Goal: Task Accomplishment & Management: Manage account settings

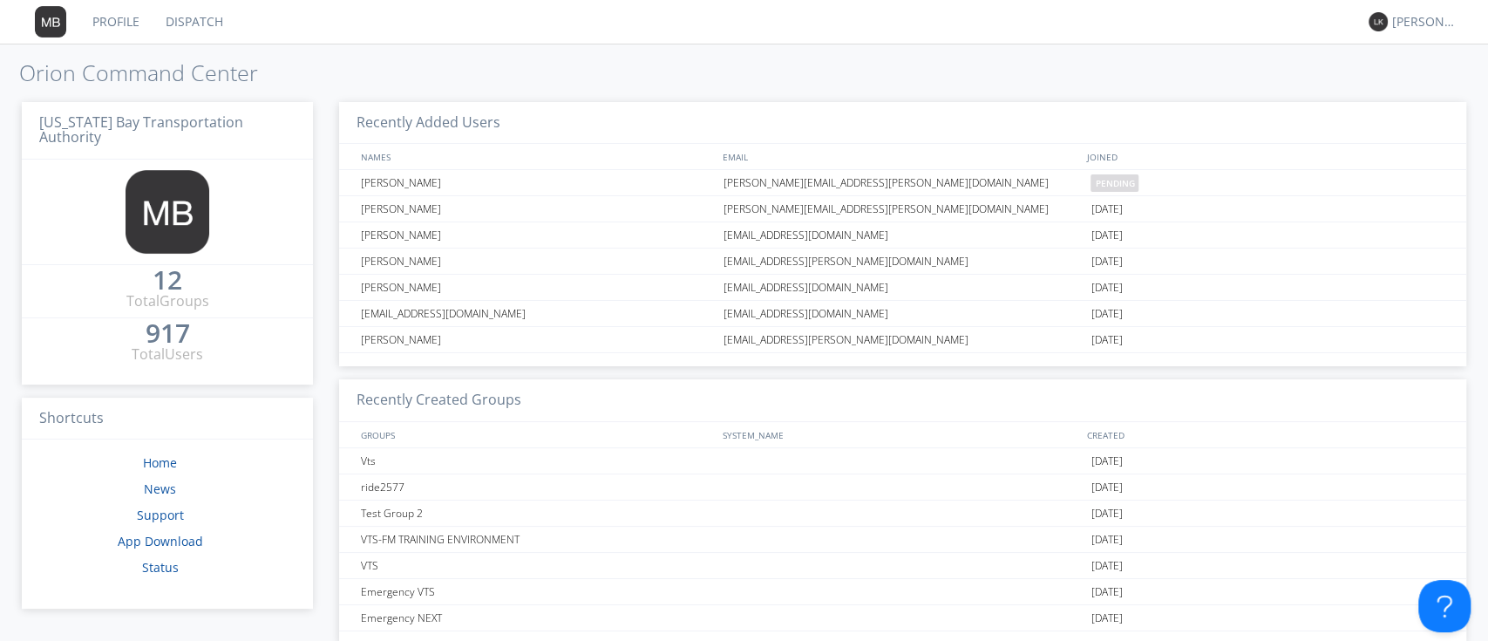
scroll to position [8, 0]
click at [1425, 28] on div "[PERSON_NAME]" at bounding box center [1424, 21] width 65 height 17
click at [1419, 58] on div "Settings" at bounding box center [1434, 60] width 90 height 31
click at [1418, 31] on div "[PERSON_NAME]" at bounding box center [1420, 22] width 65 height 24
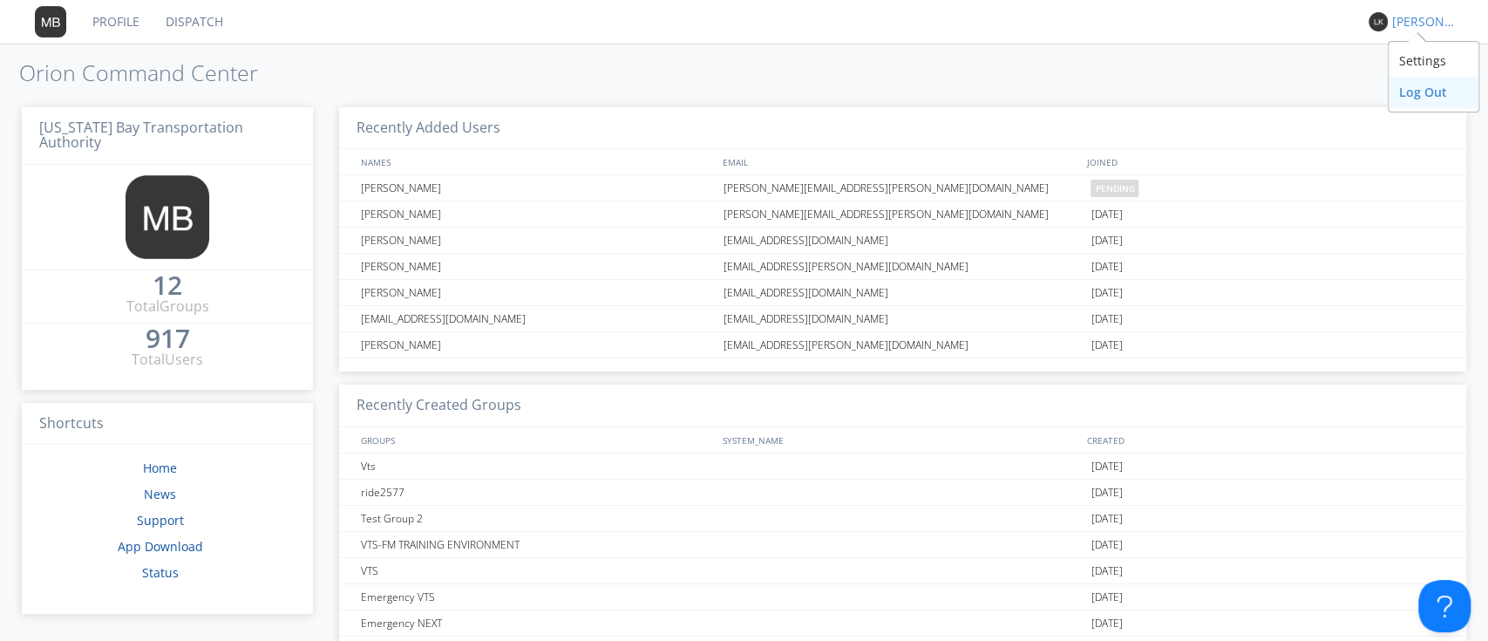
click at [1411, 94] on div "Log Out" at bounding box center [1434, 92] width 90 height 31
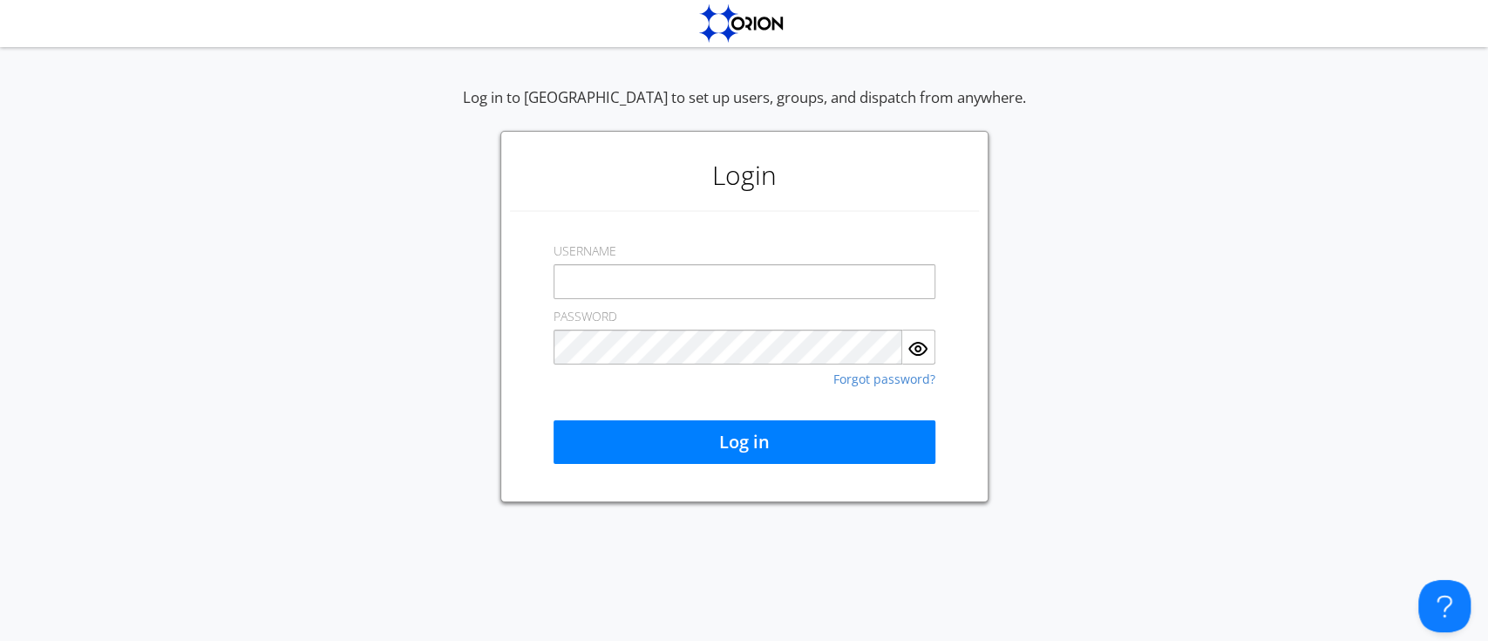
type input "TRACD9"
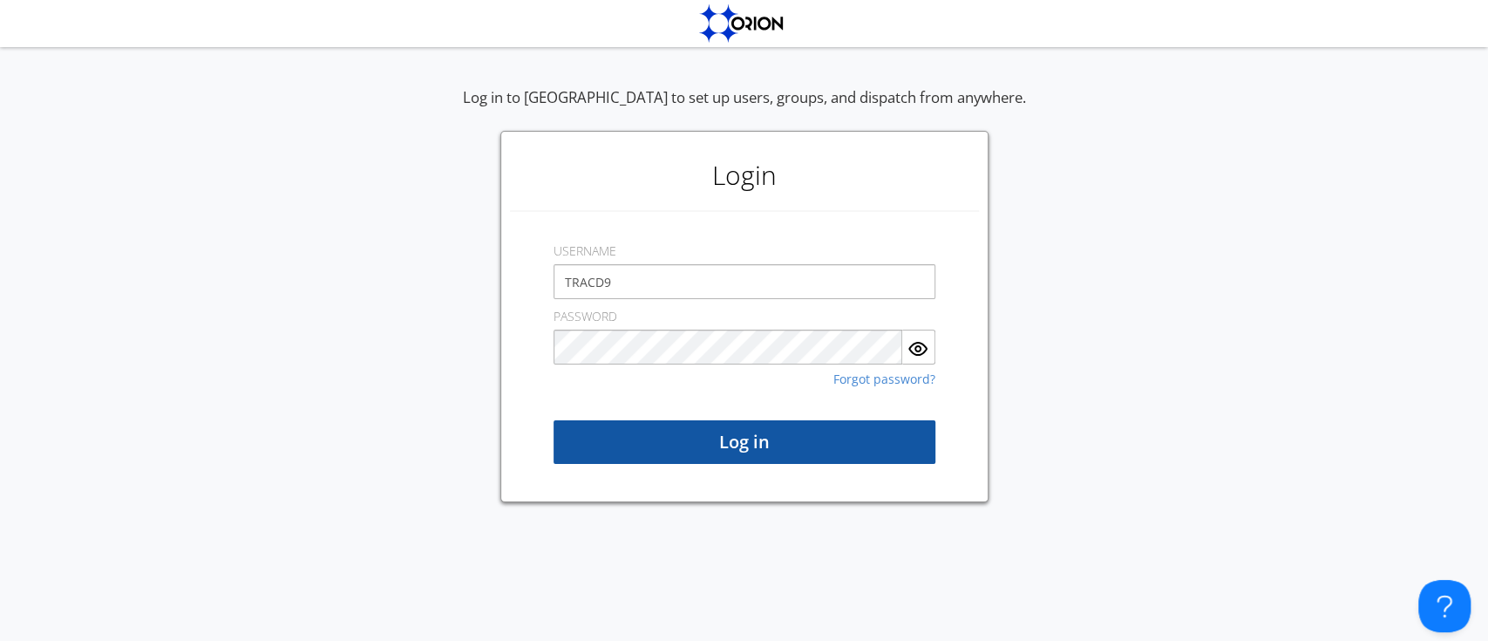
click at [806, 437] on button "Log in" at bounding box center [745, 442] width 382 height 44
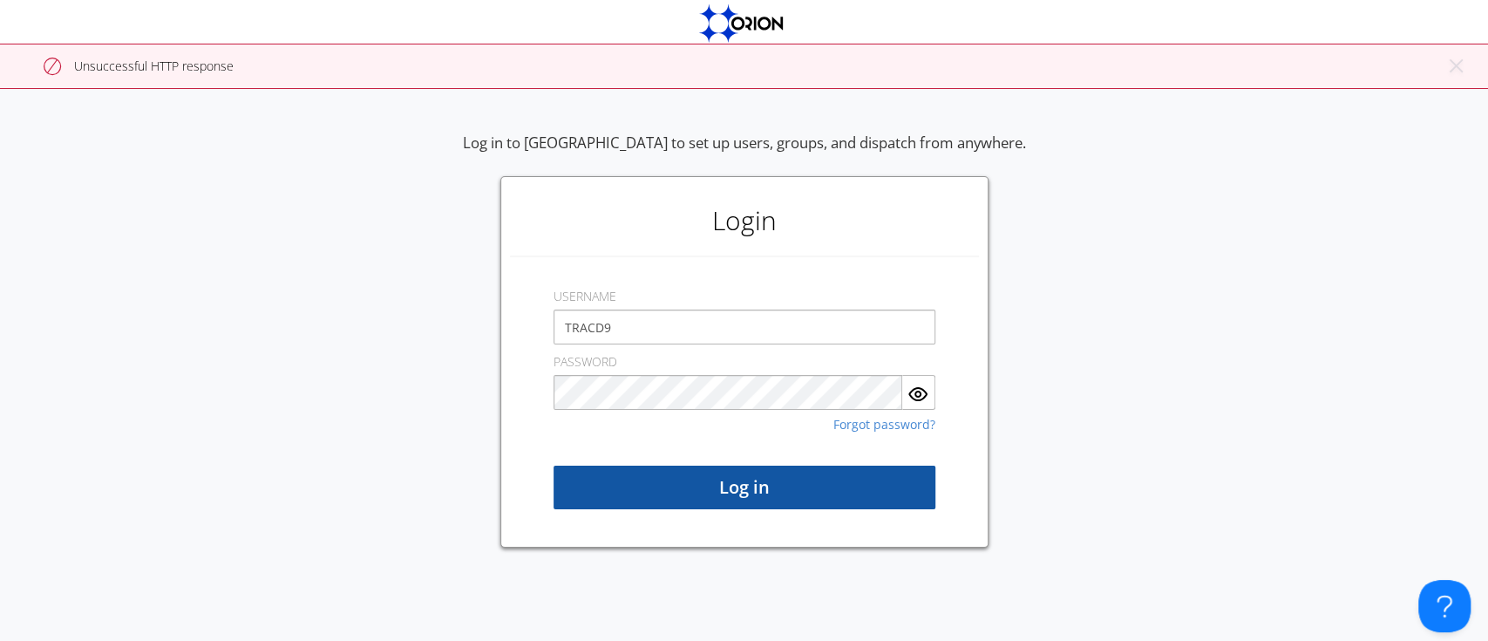
click at [772, 473] on button "Log in" at bounding box center [745, 488] width 382 height 44
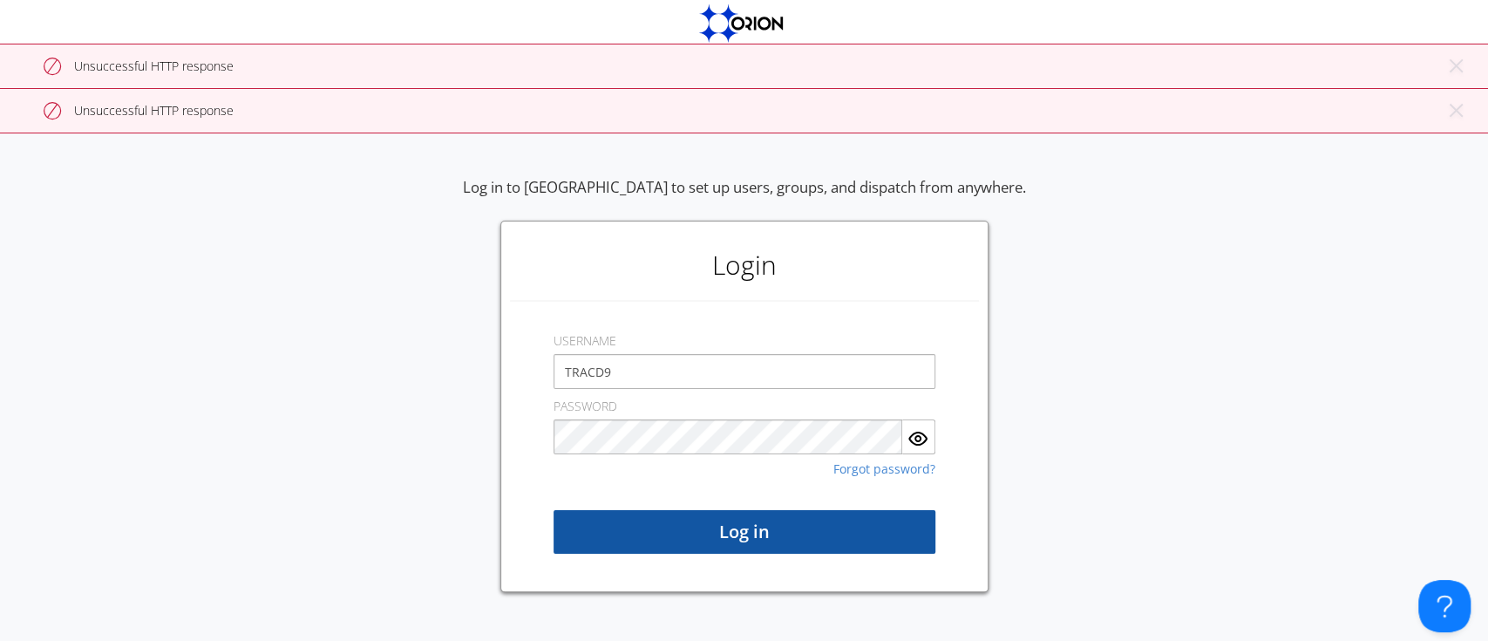
click at [755, 526] on button "Log in" at bounding box center [745, 532] width 382 height 44
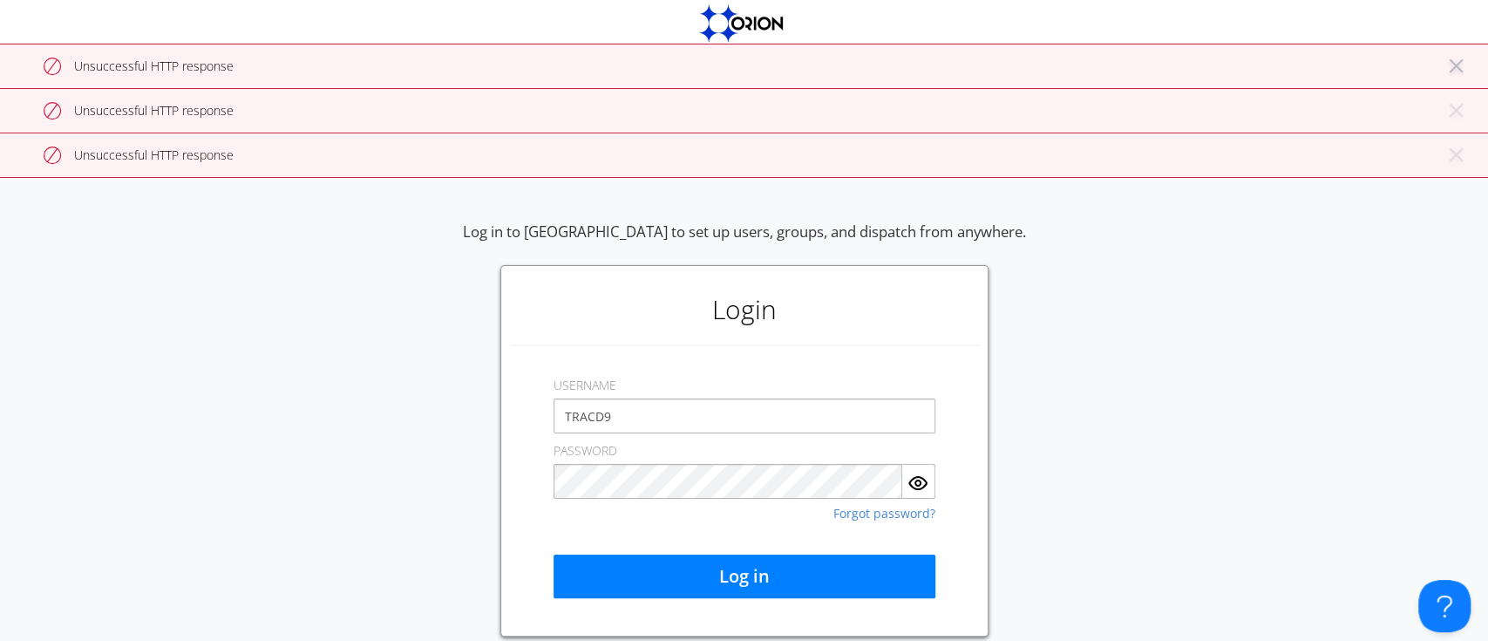
click at [1453, 59] on button "× Close alert" at bounding box center [1454, 73] width 17 height 31
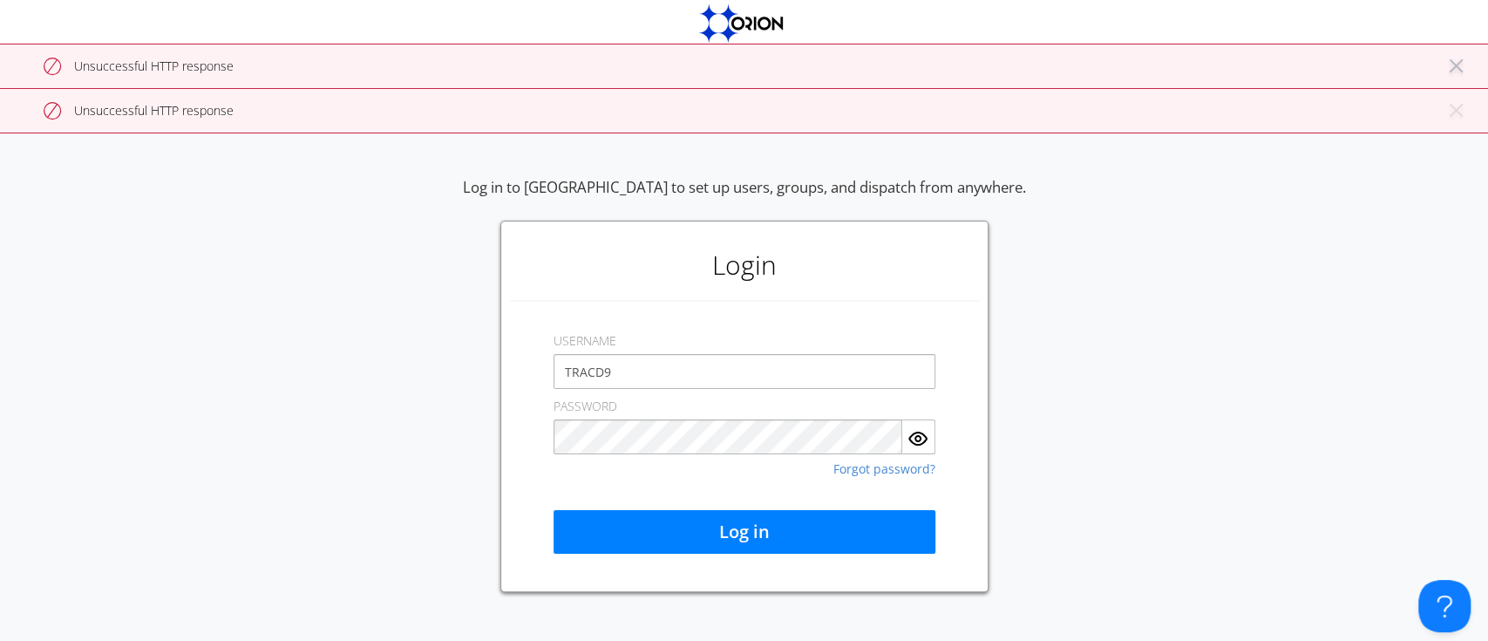
click at [1456, 58] on button "× Close alert" at bounding box center [1454, 73] width 17 height 31
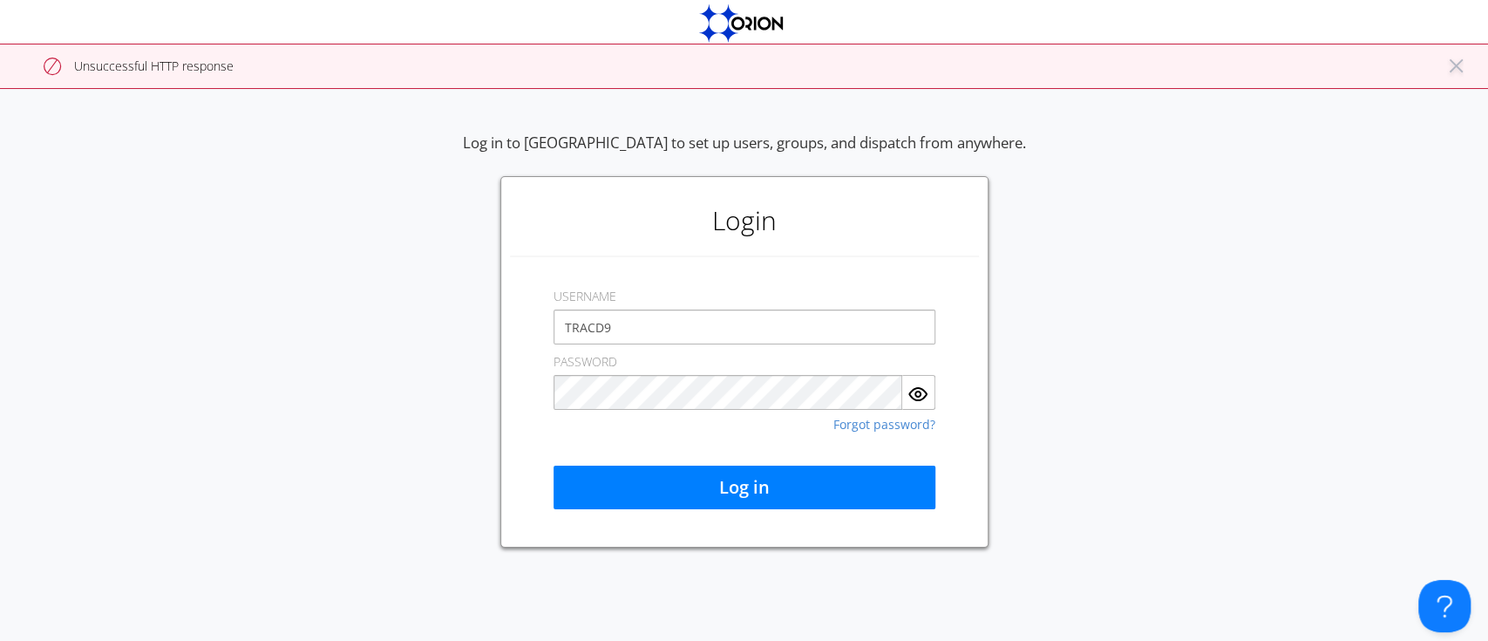
click at [1456, 58] on button "× Close alert" at bounding box center [1454, 73] width 17 height 31
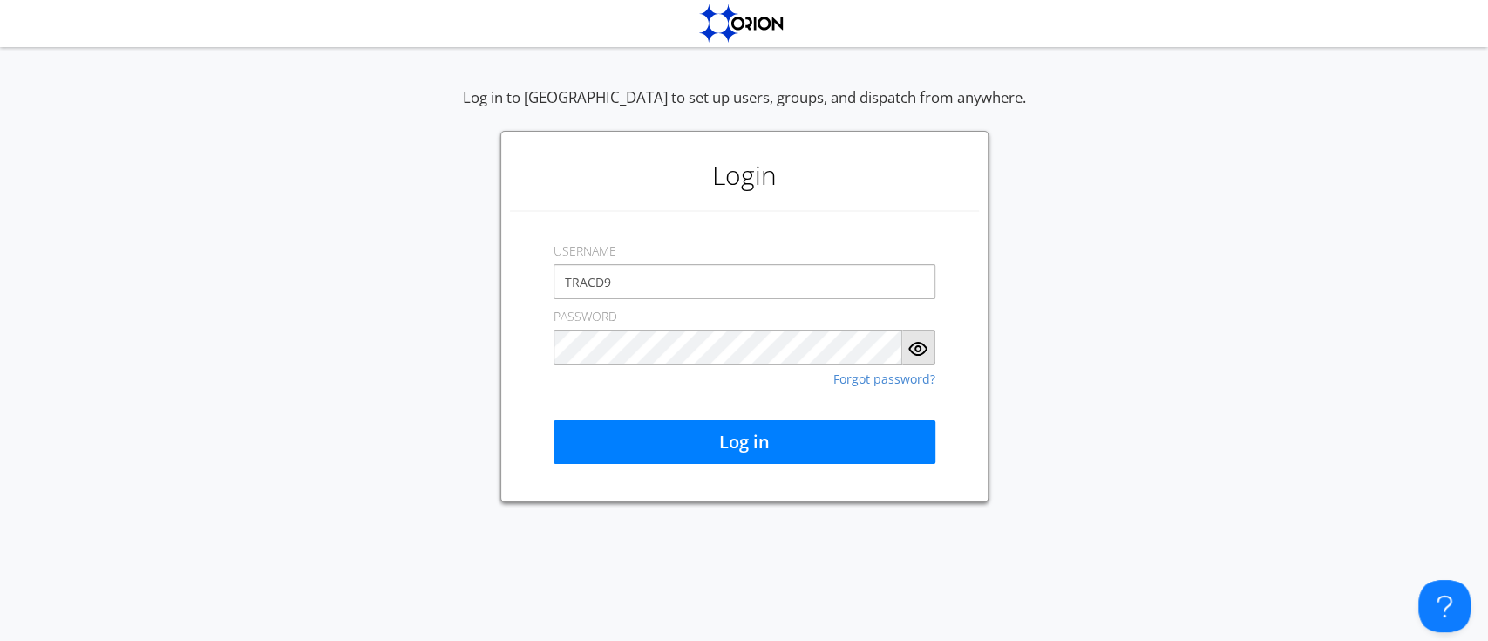
click at [919, 352] on img "button" at bounding box center [918, 348] width 21 height 21
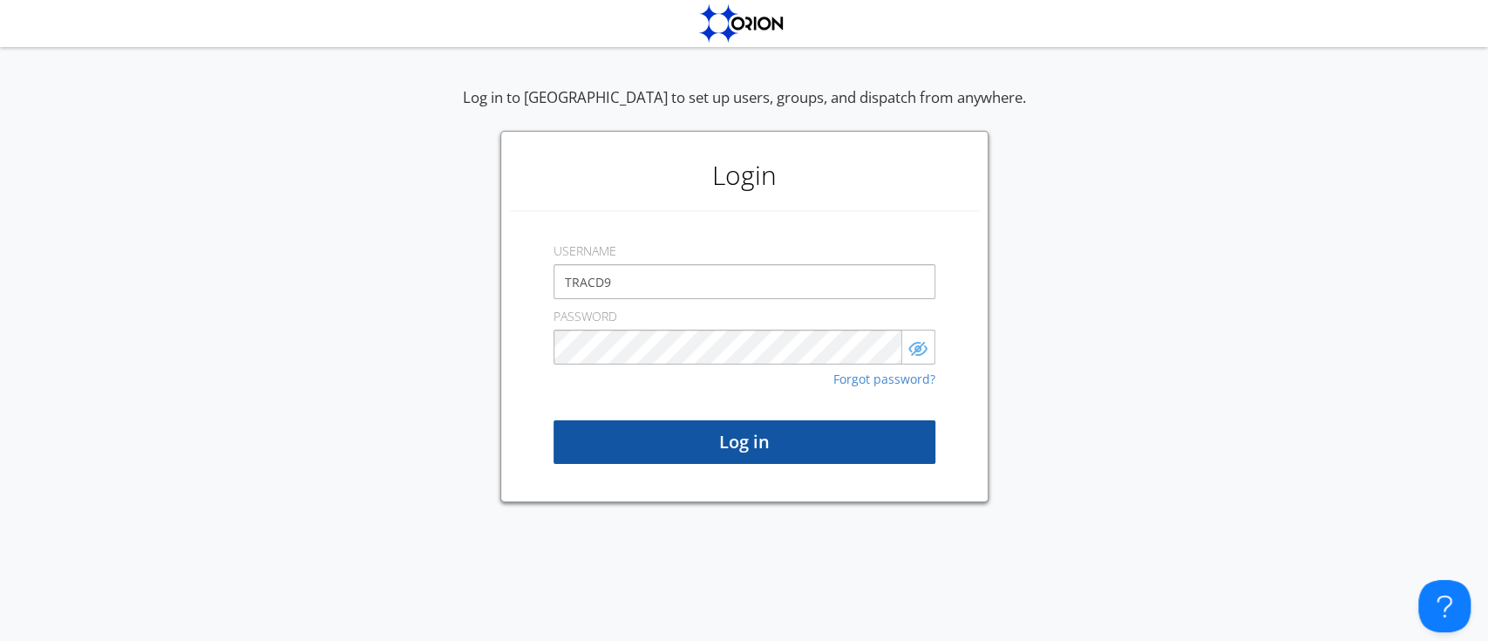
click at [822, 443] on button "Log in" at bounding box center [745, 442] width 382 height 44
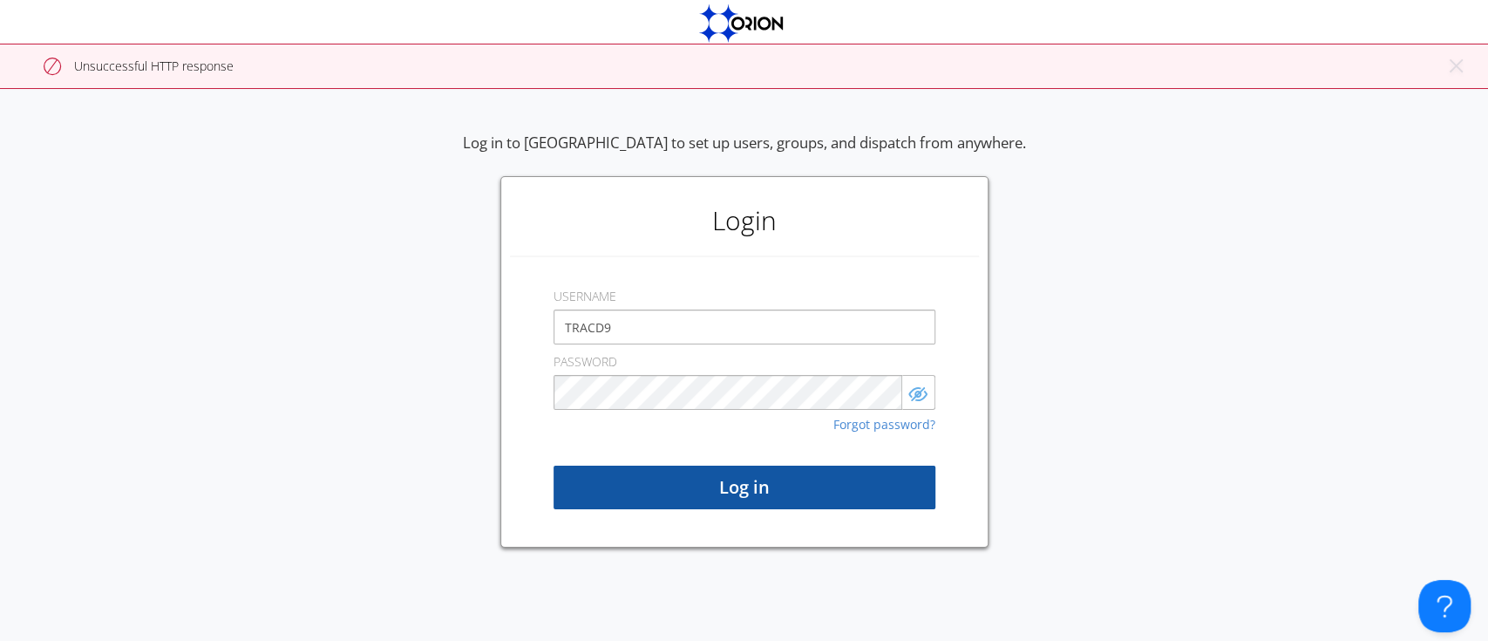
click at [822, 443] on div "Log in" at bounding box center [745, 459] width 382 height 99
